Goal: Navigation & Orientation: Find specific page/section

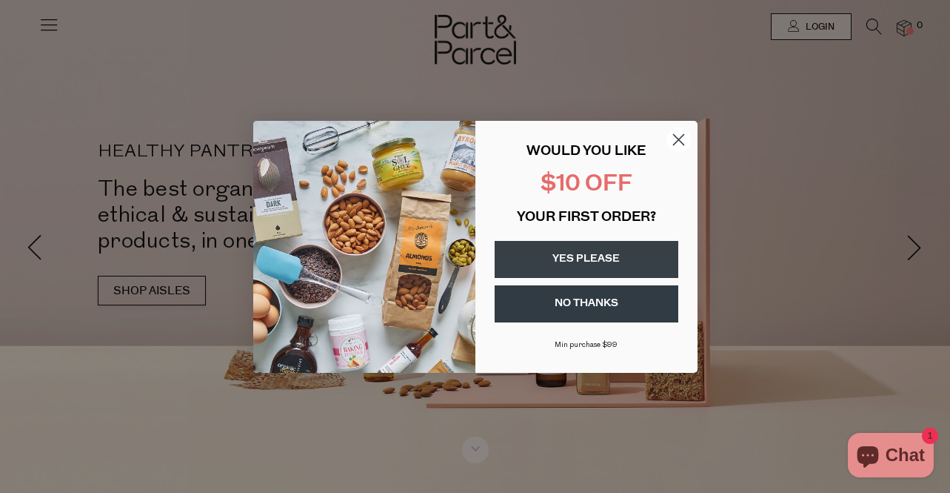
click at [681, 128] on circle "Close dialog" at bounding box center [678, 139] width 24 height 24
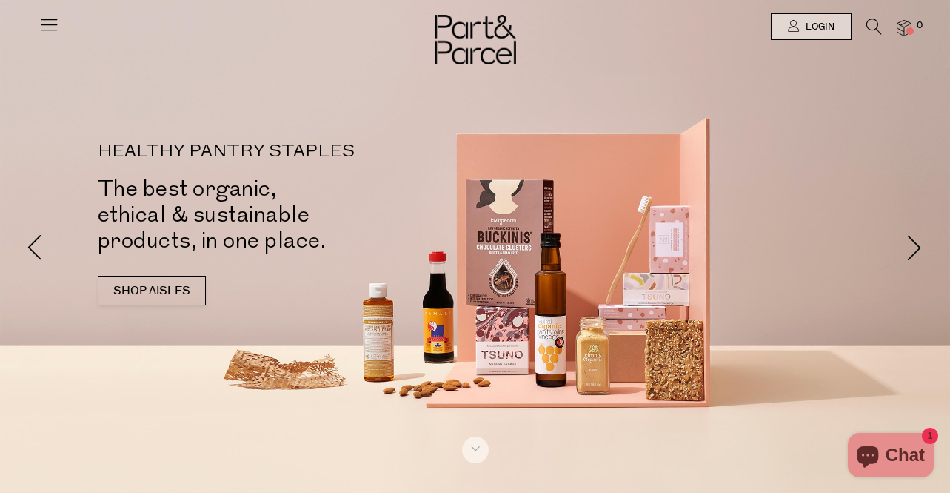
click at [53, 30] on icon at bounding box center [49, 24] width 21 height 21
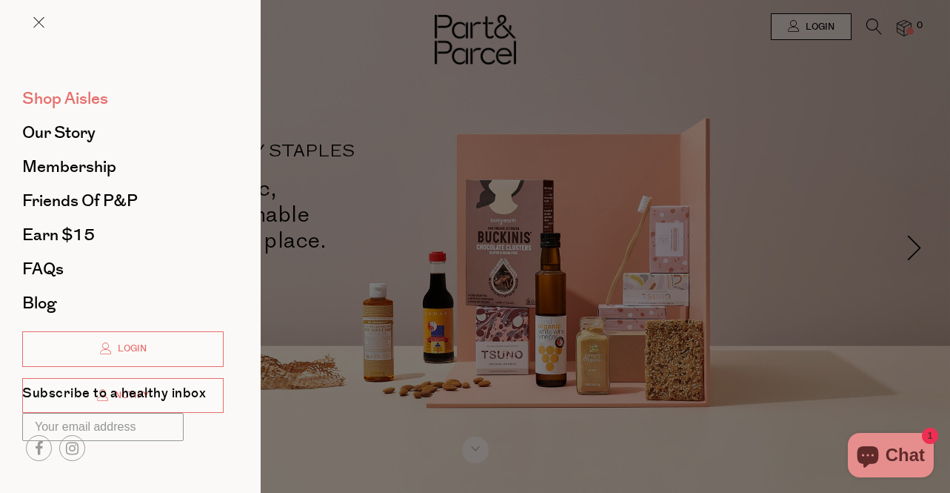
click at [67, 91] on span "Shop Aisles" at bounding box center [65, 99] width 86 height 24
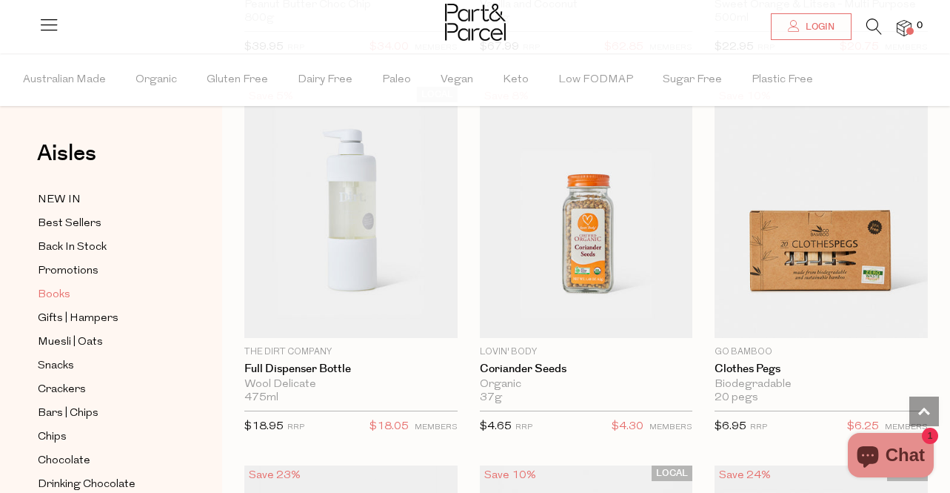
scroll to position [101, 0]
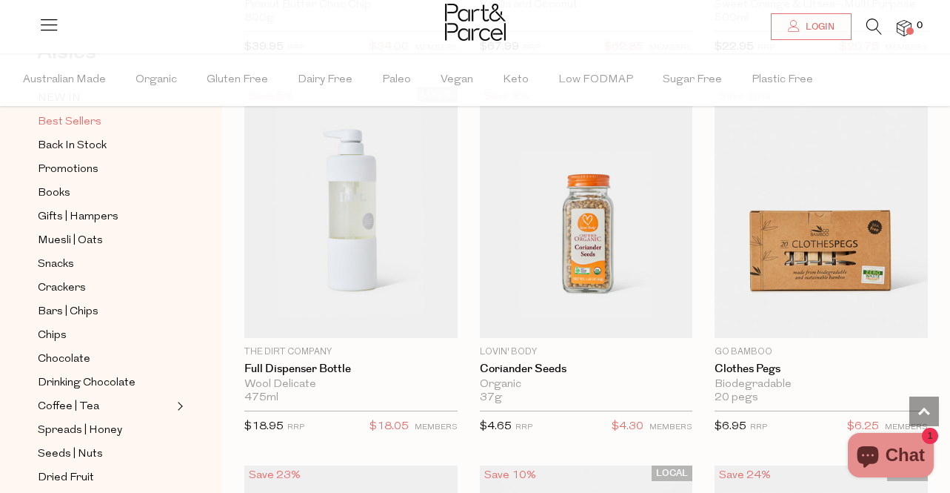
click at [55, 126] on span "Best Sellers" at bounding box center [70, 122] width 64 height 18
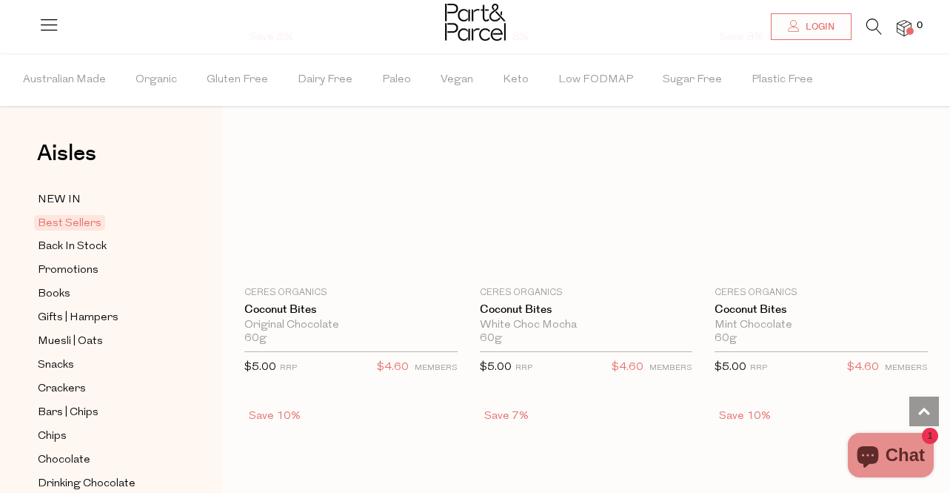
scroll to position [4290, 0]
